Goal: Book appointment/travel/reservation

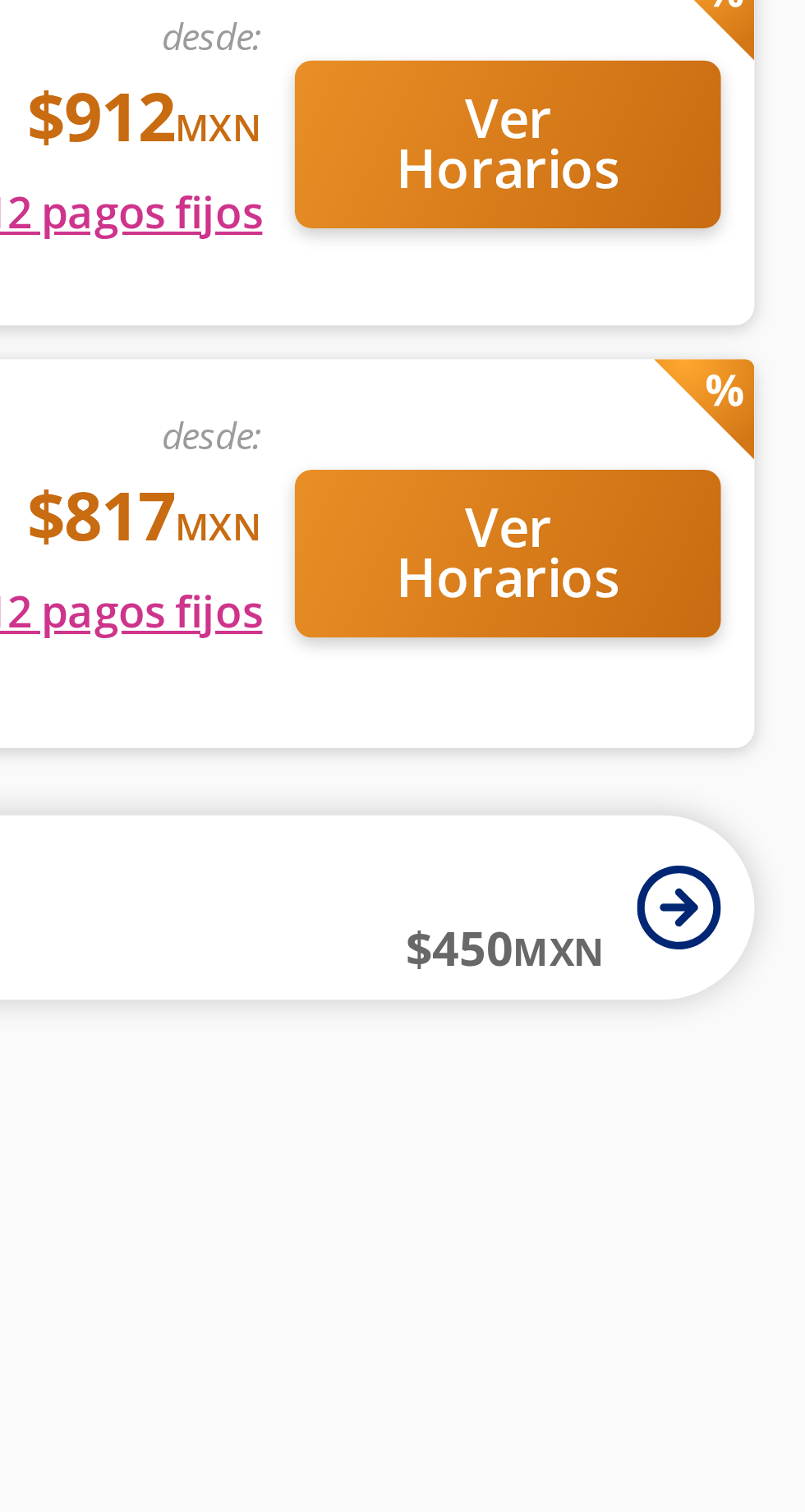
click at [776, 458] on icon at bounding box center [774, 457] width 9 height 9
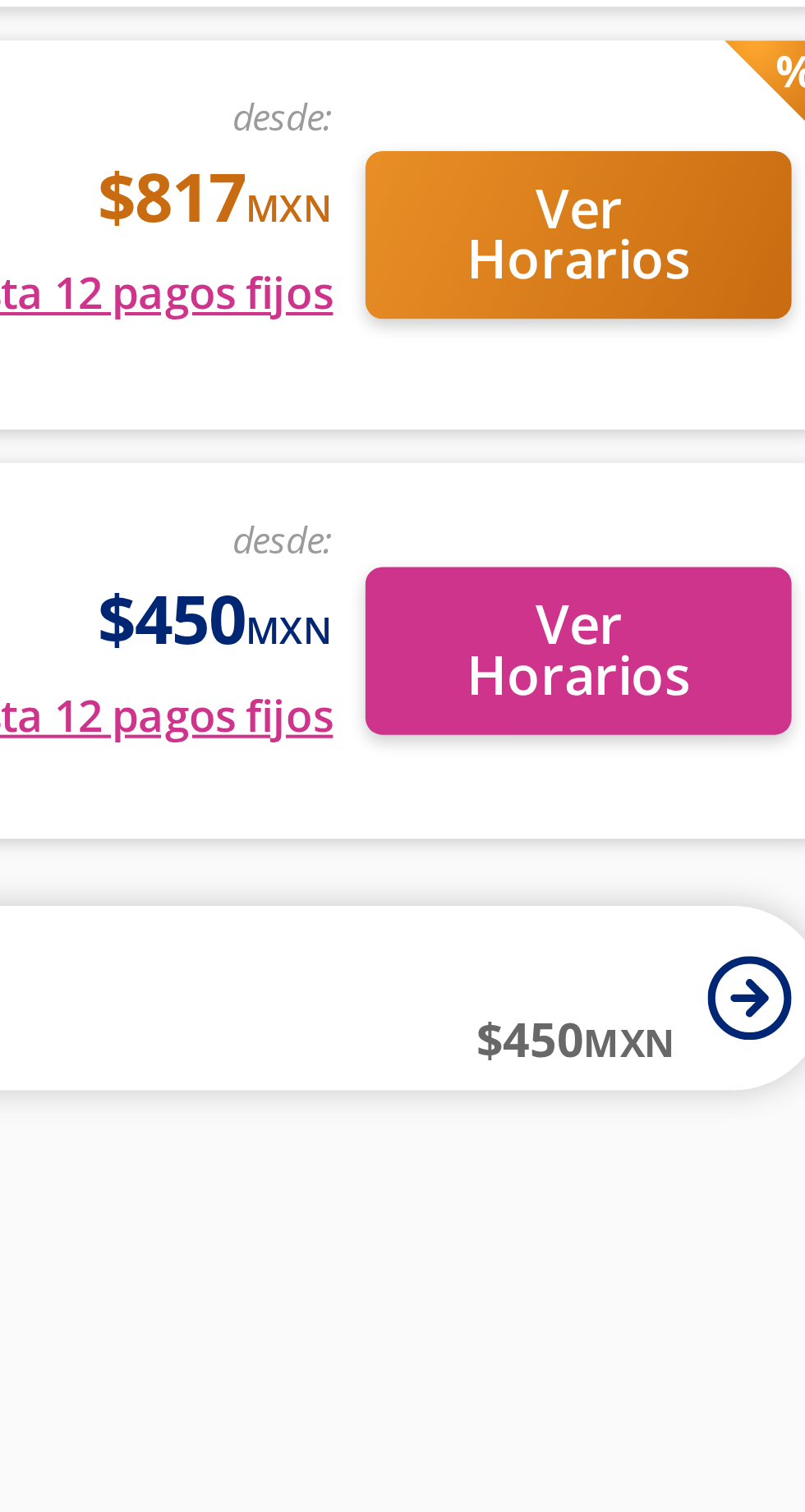
click at [780, 559] on icon at bounding box center [774, 556] width 21 height 21
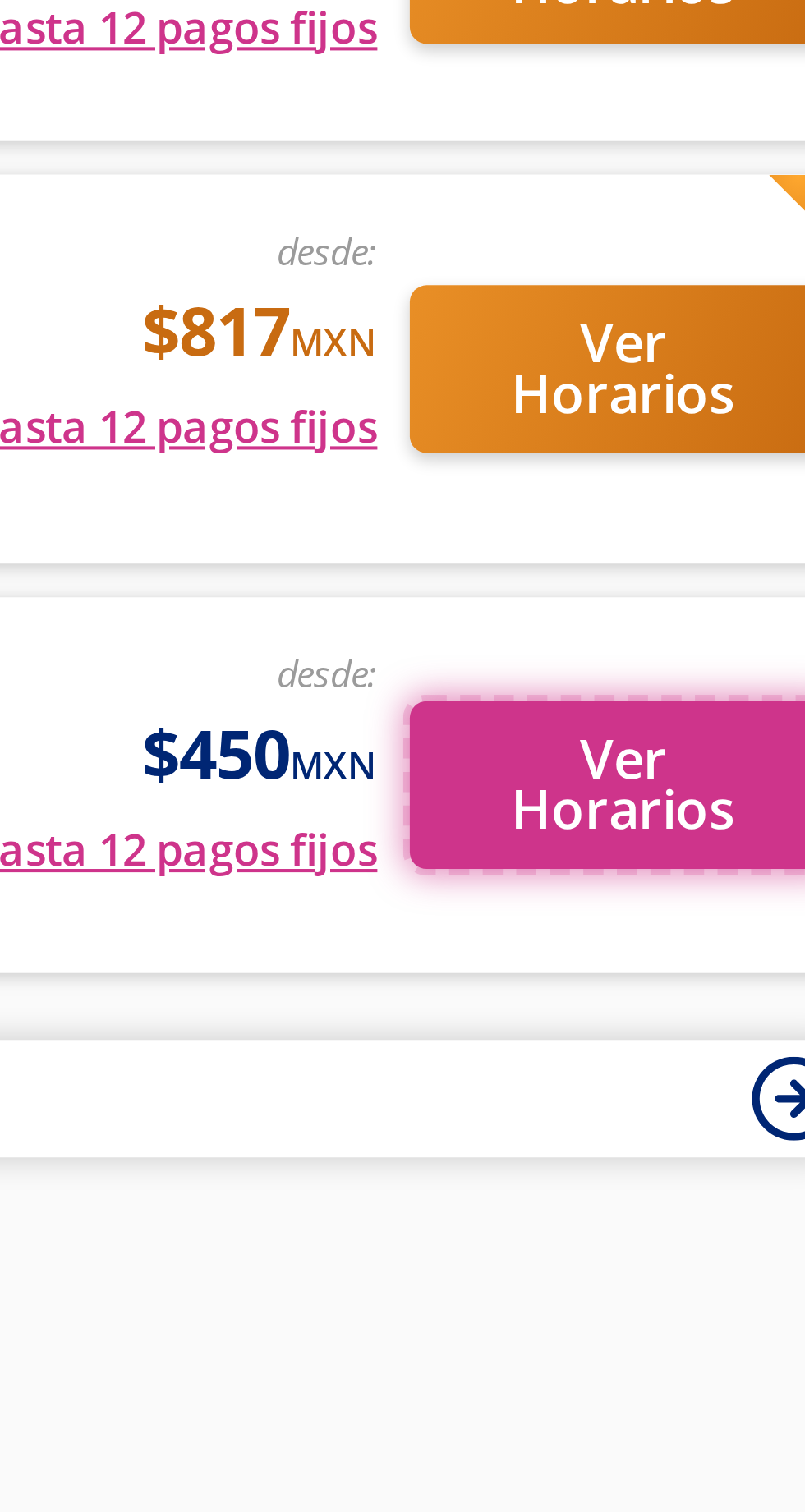
click at [739, 508] on button "Ver Horarios" at bounding box center [732, 505] width 104 height 41
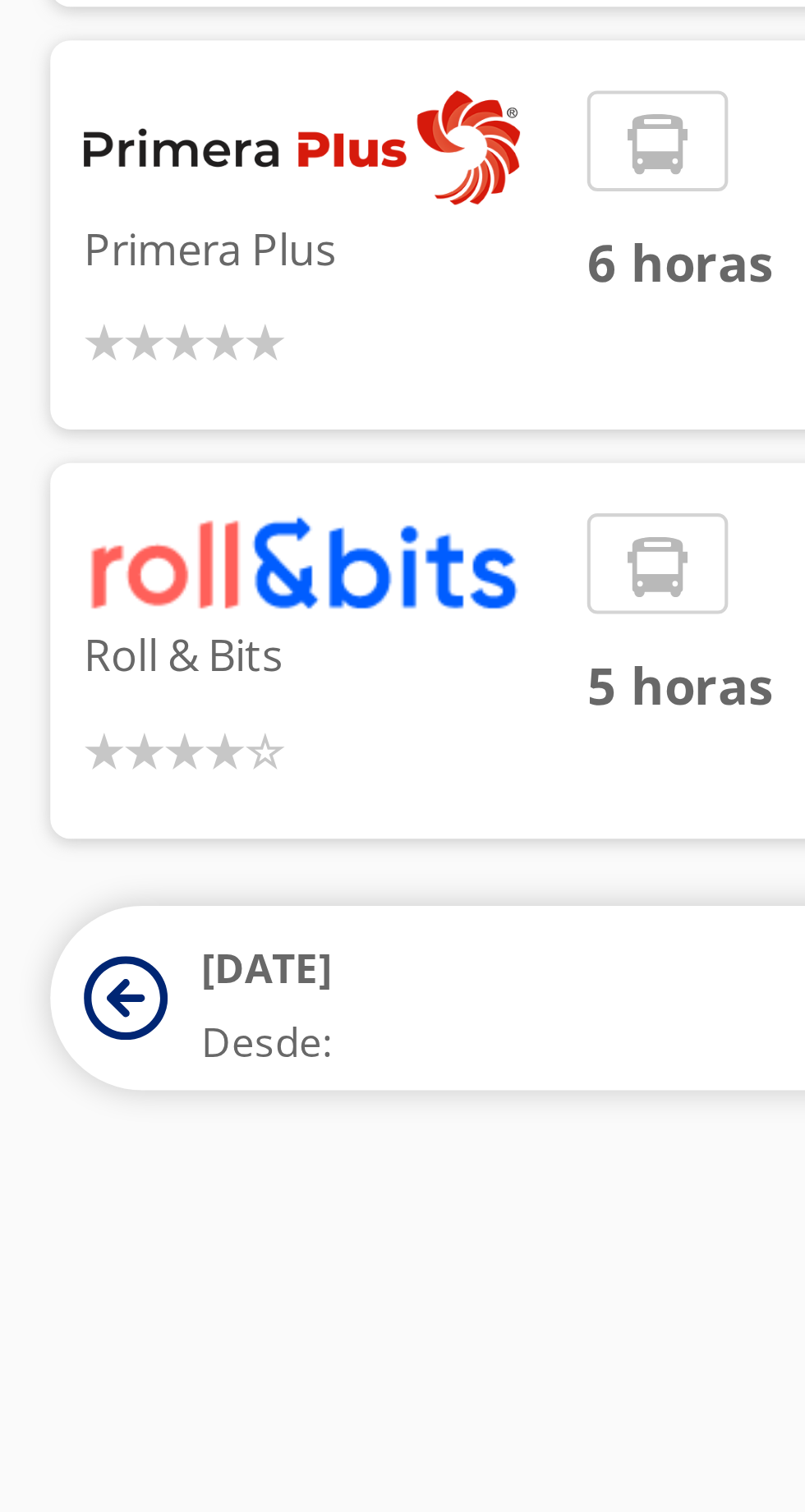
click at [31, 555] on icon at bounding box center [31, 556] width 21 height 21
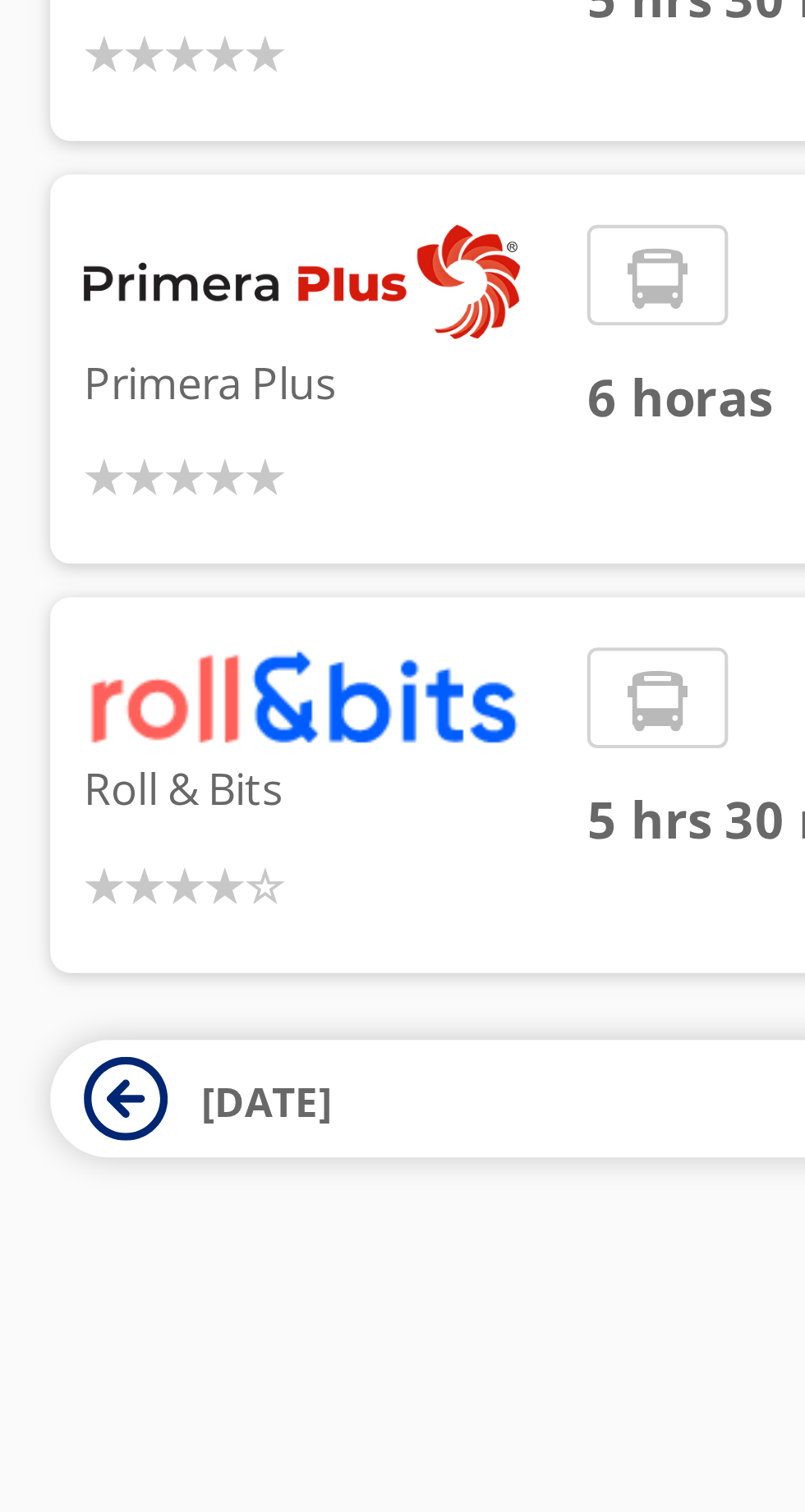
click at [77, 582] on span "[DATE]" at bounding box center [66, 582] width 32 height 14
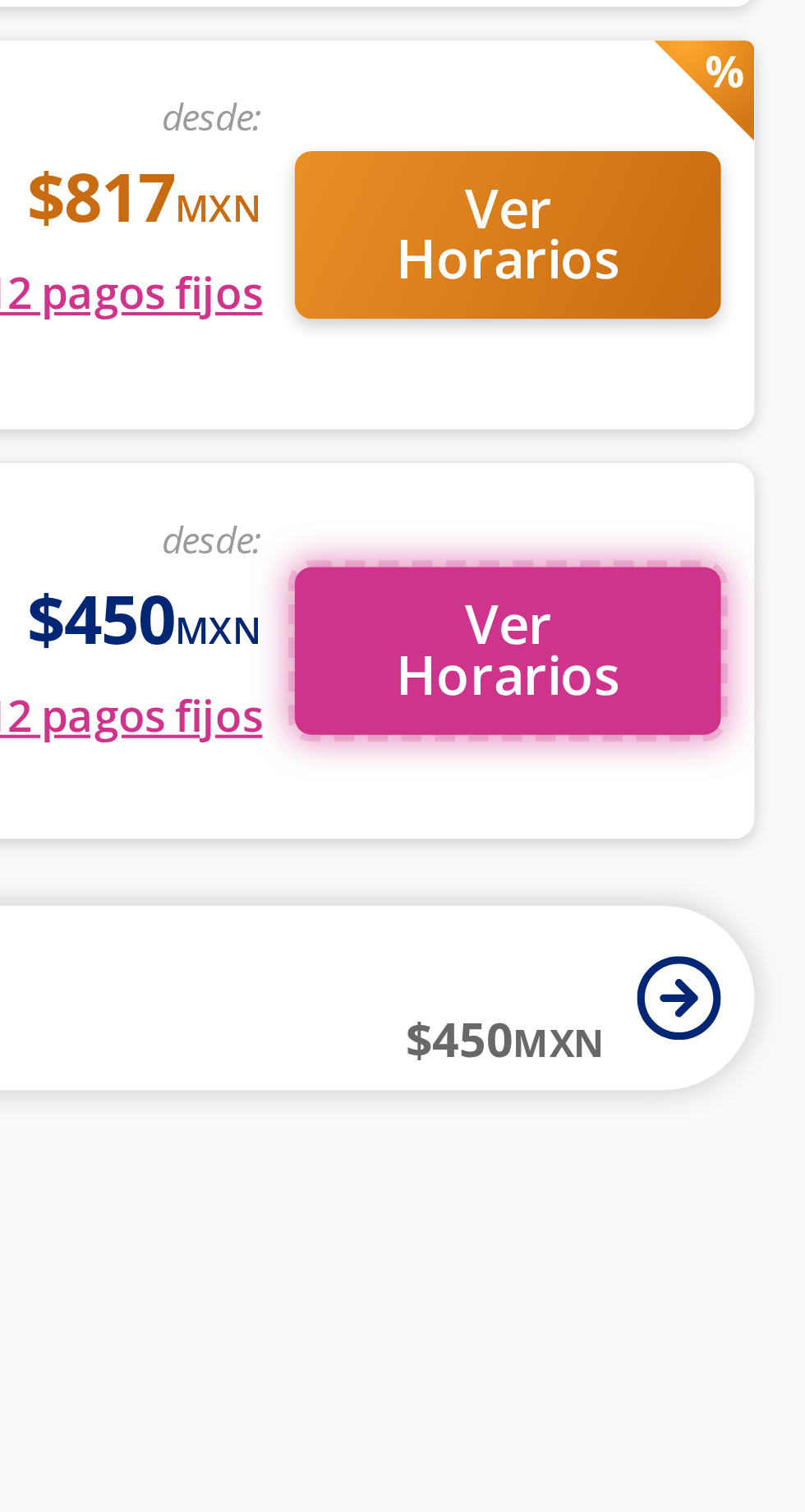
click at [725, 479] on button "Ver Horarios" at bounding box center [732, 472] width 104 height 41
